Goal: Transaction & Acquisition: Purchase product/service

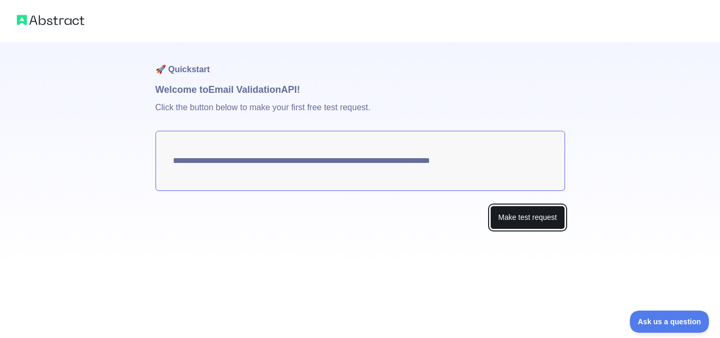
click at [502, 220] on button "Make test request" at bounding box center [527, 217] width 74 height 24
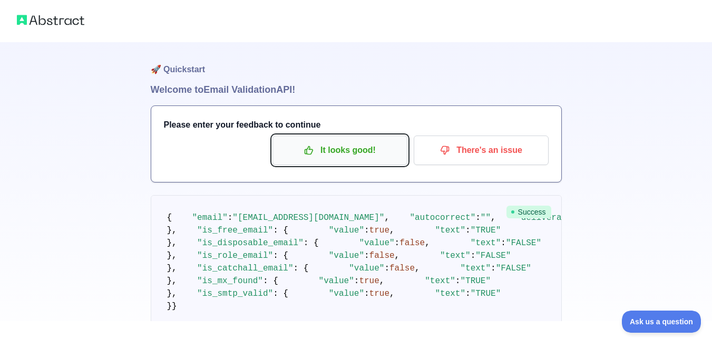
click at [381, 159] on button "It looks good!" at bounding box center [339, 150] width 135 height 30
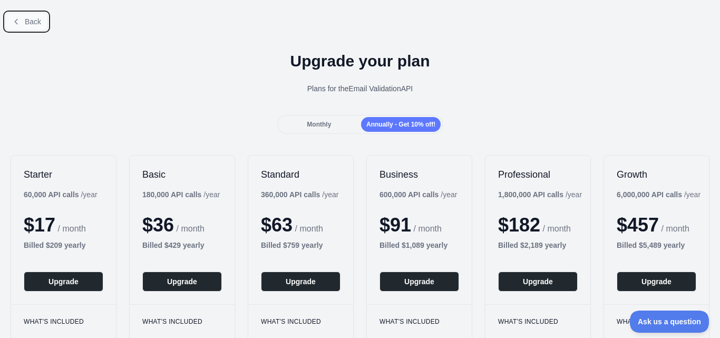
click at [31, 18] on span "Back" at bounding box center [33, 21] width 16 height 8
